Goal: Navigation & Orientation: Find specific page/section

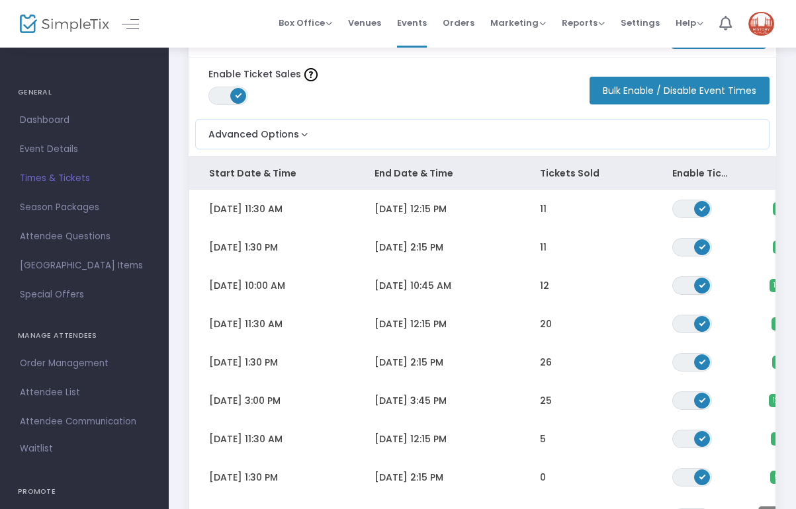
scroll to position [40, 0]
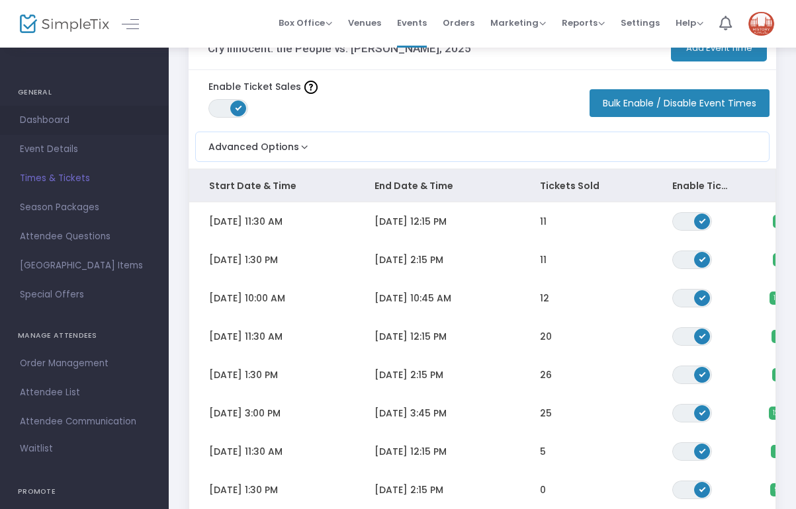
click at [65, 122] on span "Dashboard" at bounding box center [84, 120] width 129 height 17
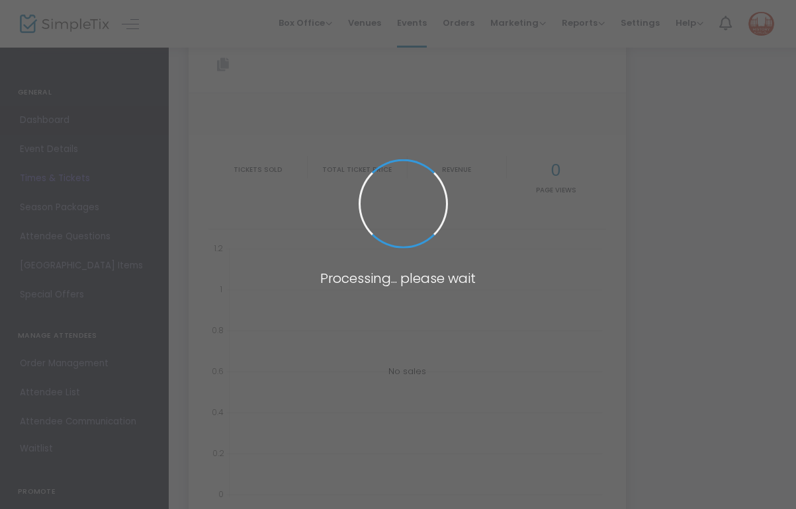
type input "https://www.simpletix.com/e/cry-innocent-the-people-vs-bridget-bishop-tickets-2…"
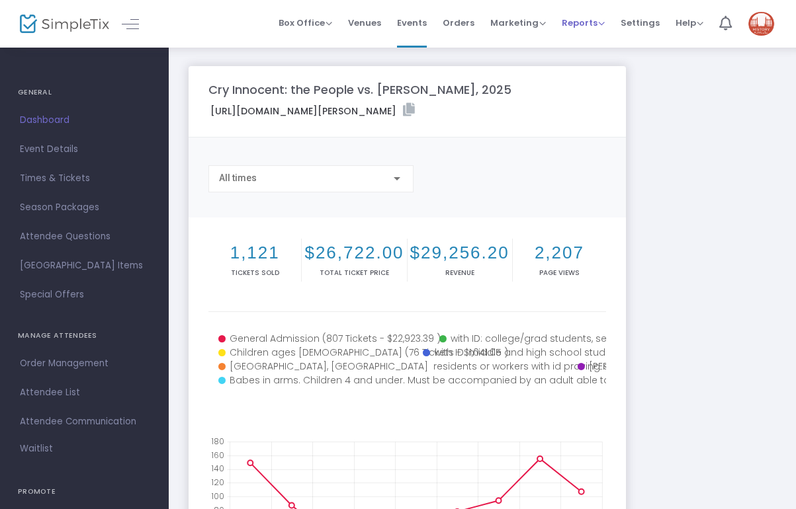
click at [582, 22] on span "Reports" at bounding box center [583, 23] width 43 height 13
click at [595, 42] on li "Analytics" at bounding box center [605, 45] width 86 height 26
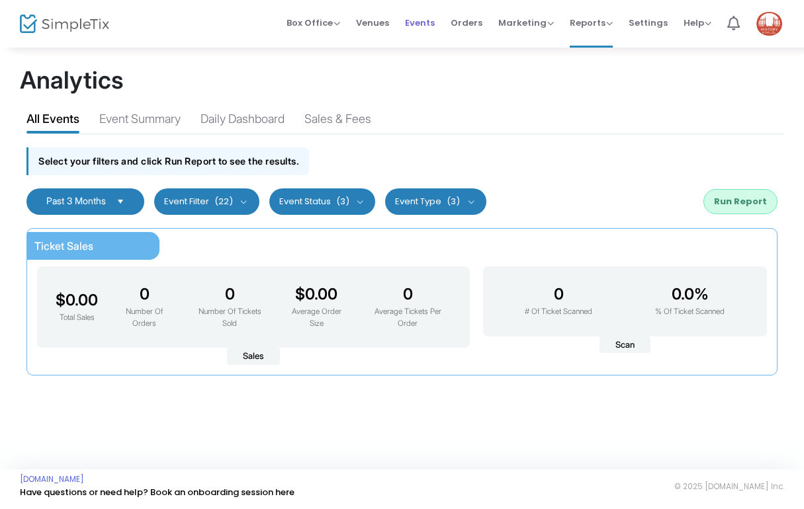
click at [424, 19] on span "Events" at bounding box center [420, 23] width 30 height 34
